Goal: Information Seeking & Learning: Understand process/instructions

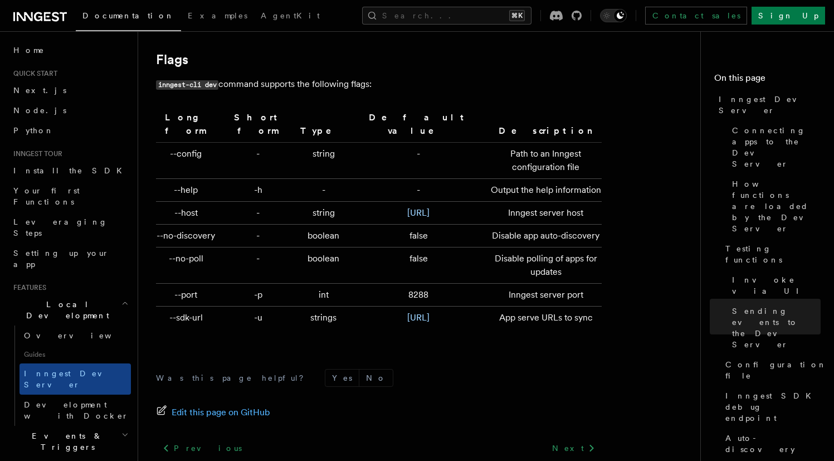
scroll to position [3739, 0]
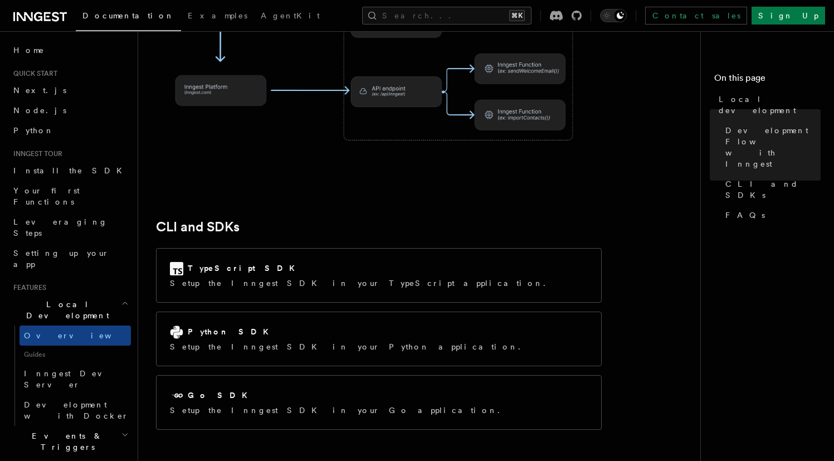
scroll to position [1315, 0]
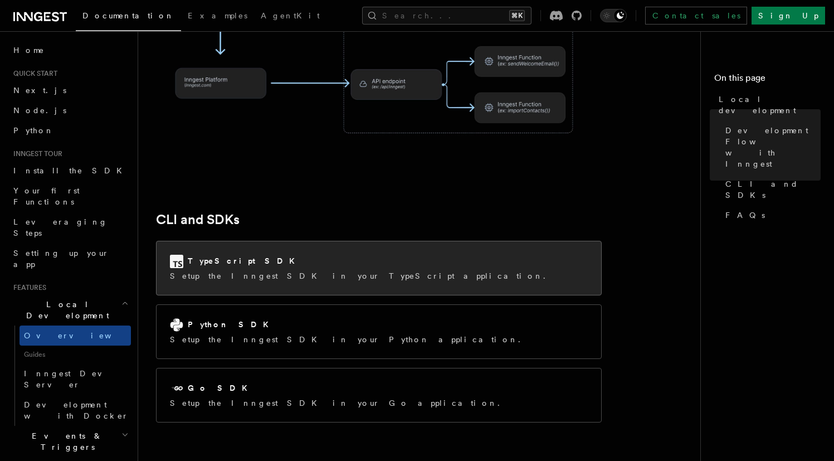
click at [397, 241] on div "TypeScript SDK Setup the Inngest SDK in your TypeScript application." at bounding box center [379, 267] width 445 height 53
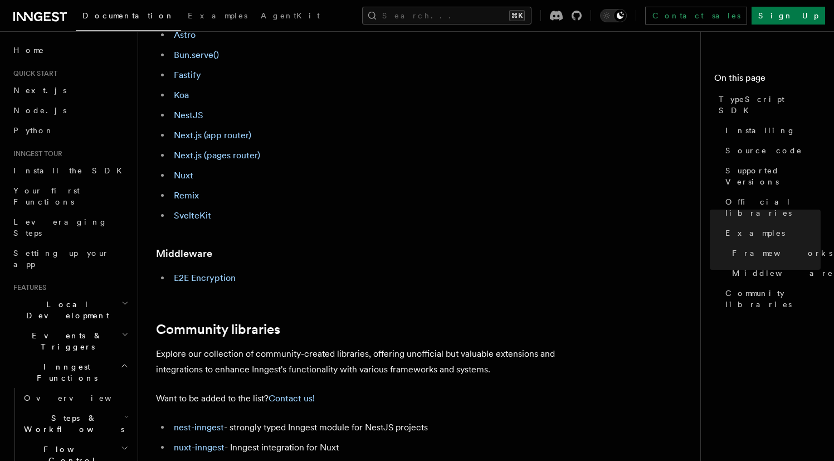
scroll to position [529, 0]
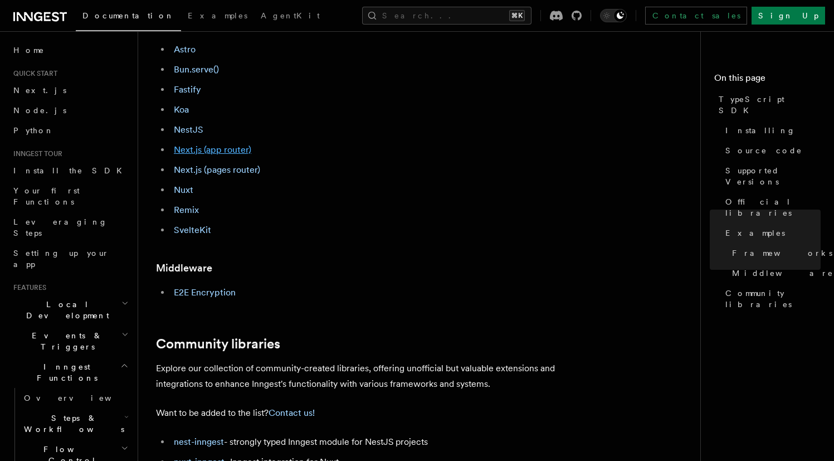
click at [209, 145] on link "Next.js (app router)" at bounding box center [212, 149] width 77 height 11
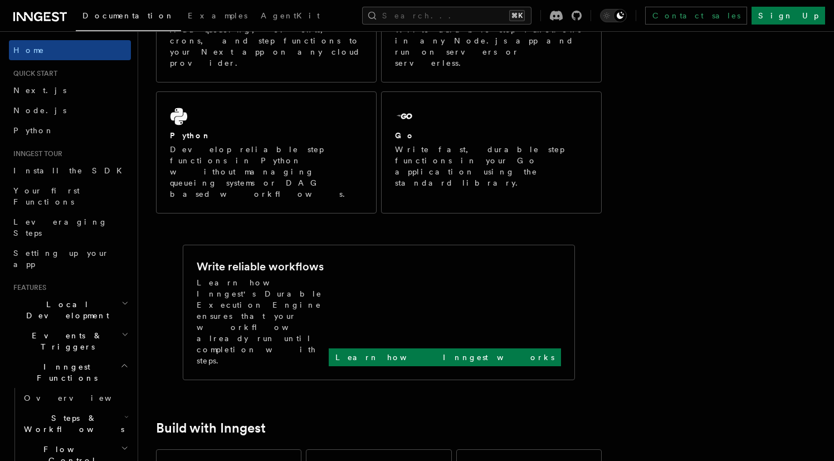
scroll to position [510, 0]
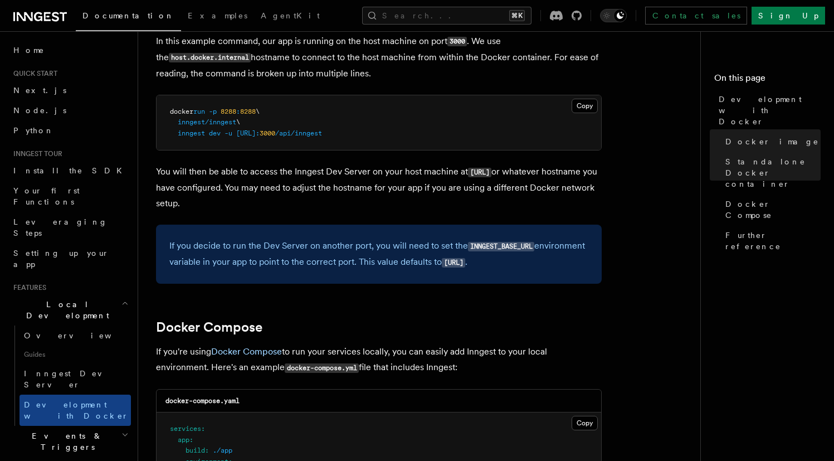
scroll to position [582, 0]
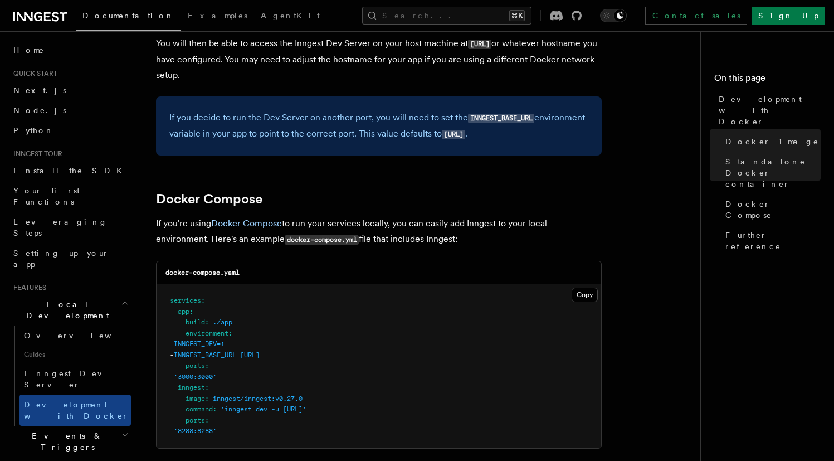
click at [265, 412] on span "'inngest dev -u [URL]'" at bounding box center [264, 409] width 86 height 8
copy span "dev"
